Goal: Task Accomplishment & Management: Manage account settings

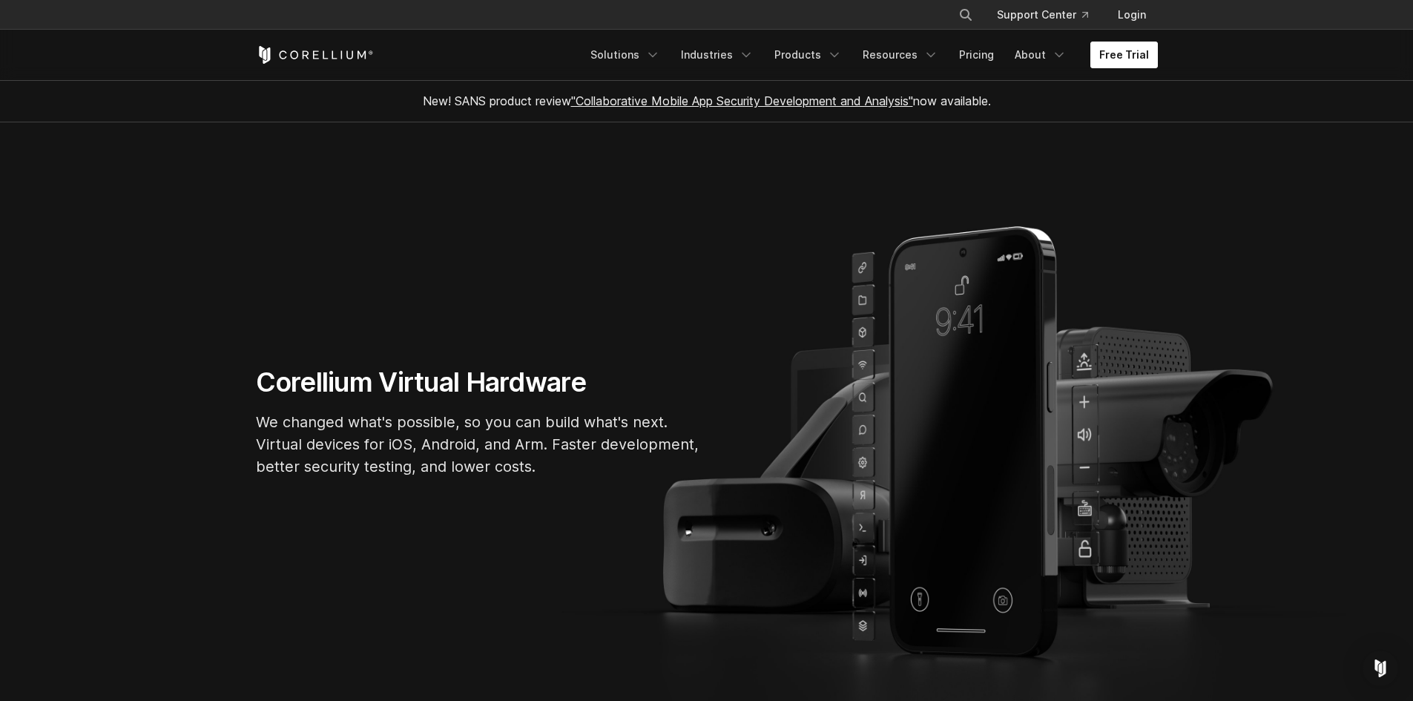
click at [1135, 55] on link "Free Trial" at bounding box center [1125, 55] width 68 height 27
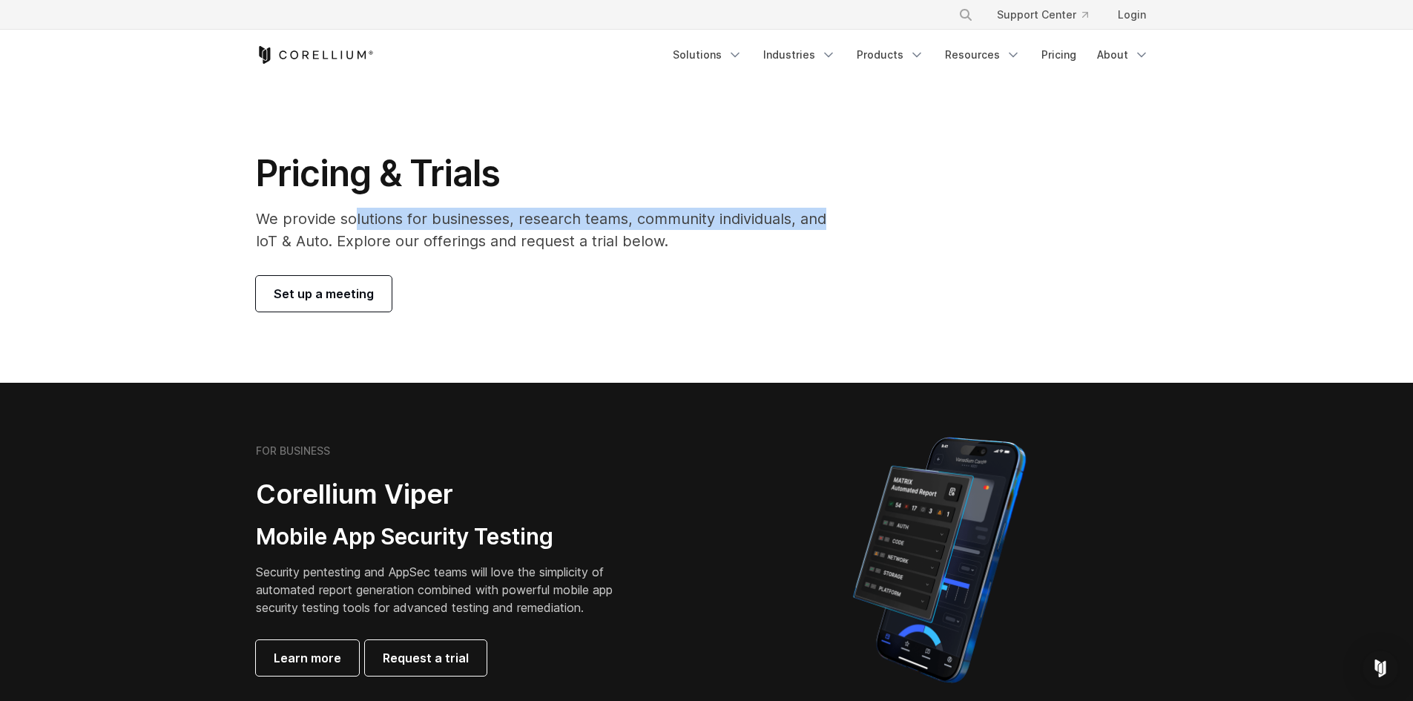
drag, startPoint x: 354, startPoint y: 220, endPoint x: 1021, endPoint y: 207, distance: 667.1
click at [1021, 207] on div "Pricing & Trials We provide solutions for businesses, research teams, community…" at bounding box center [707, 231] width 932 height 160
click at [652, 234] on p "We provide solutions for businesses, research teams, community individuals, and…" at bounding box center [551, 230] width 591 height 45
click at [655, 178] on h1 "Pricing & Trials" at bounding box center [551, 173] width 591 height 45
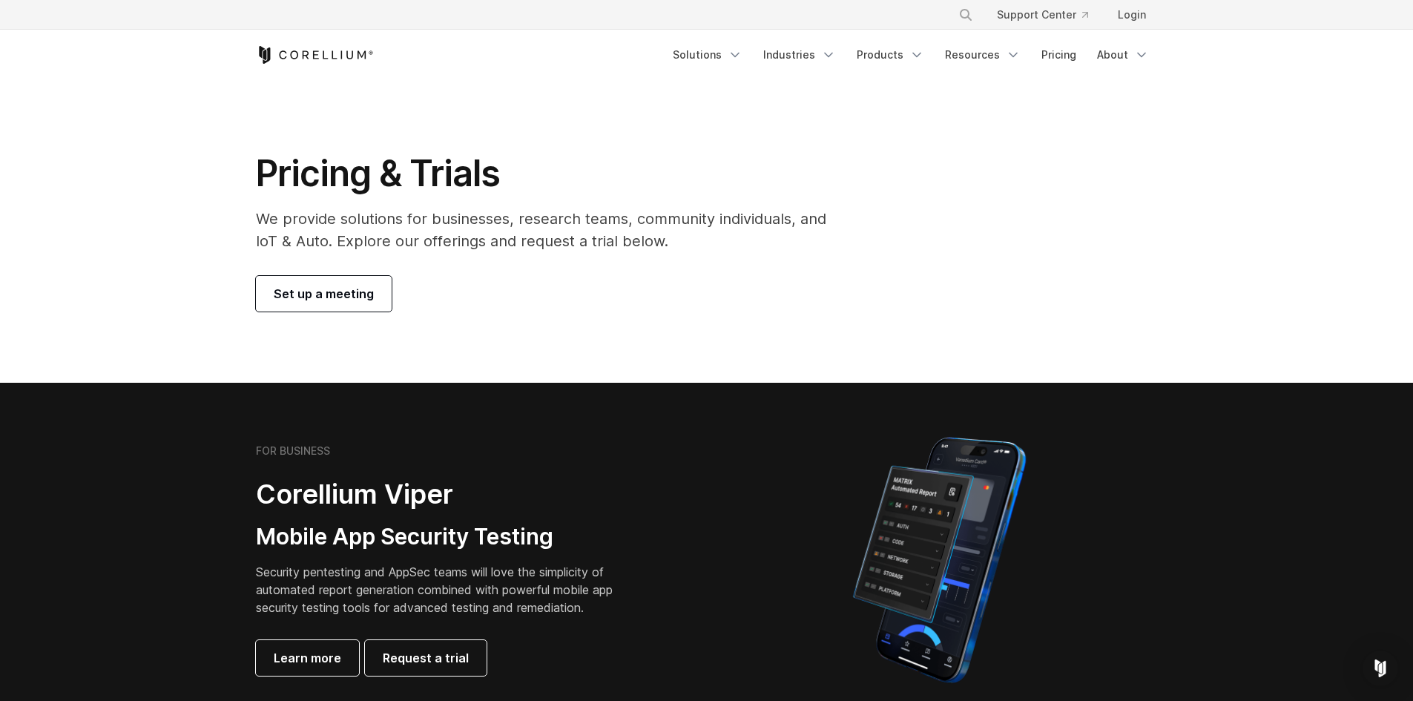
click at [290, 52] on icon "Corellium Home" at bounding box center [315, 55] width 118 height 18
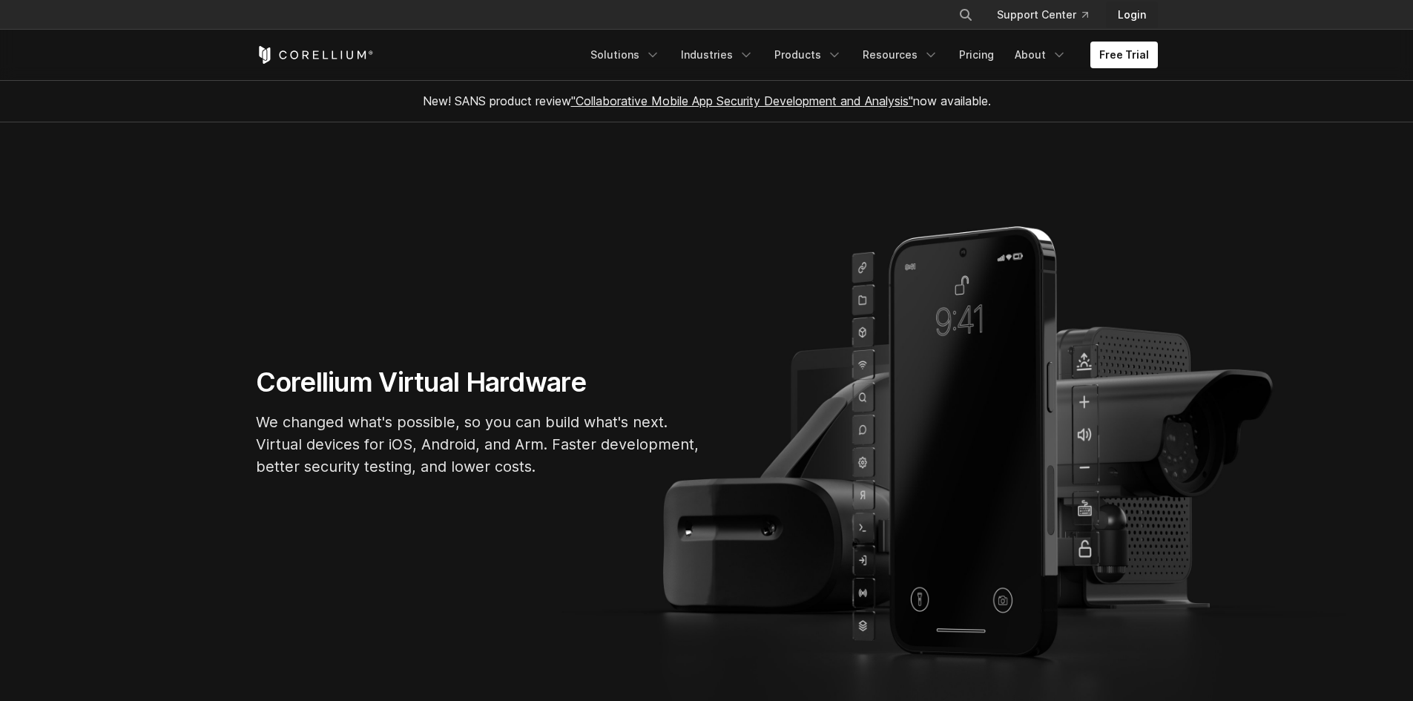
click at [1135, 14] on link "Login" at bounding box center [1132, 14] width 52 height 27
